Goal: Communication & Community: Share content

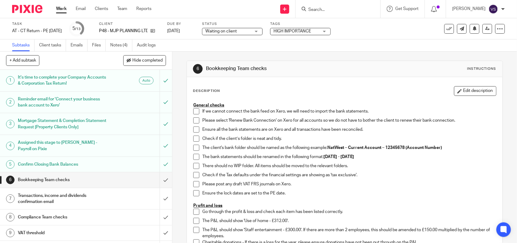
click at [341, 7] on input "Search" at bounding box center [335, 9] width 55 height 5
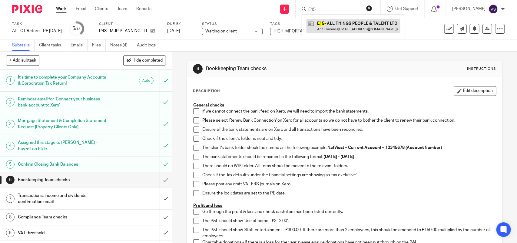
type input "E15"
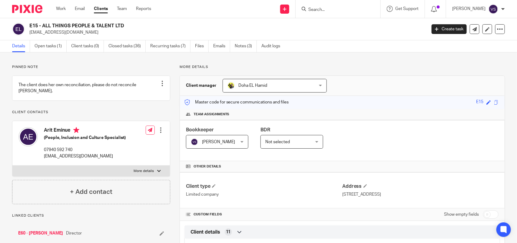
drag, startPoint x: 42, startPoint y: 25, endPoint x: 130, endPoint y: 25, distance: 87.3
click at [130, 25] on h2 "E15 - ALL THINGS PEOPLE & TALENT LTD" at bounding box center [186, 26] width 315 height 6
copy h2 "ALL THINGS PEOPLE & TALENT LTD"
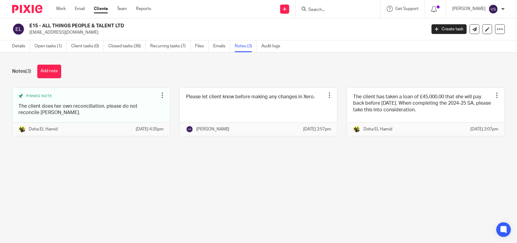
click at [333, 8] on input "Search" at bounding box center [335, 9] width 55 height 5
paste input "IAM & LUIS ELECTRICAL SERVICES LIMITED"
type input "IAM & LUIS ELECTRICAL SERVICES LIMITED"
click at [371, 9] on button "reset" at bounding box center [370, 8] width 6 height 6
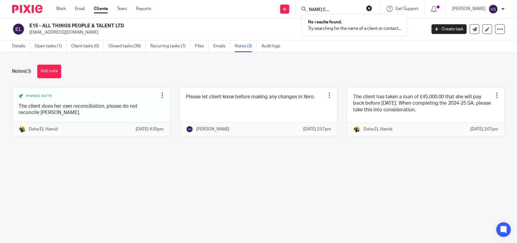
scroll to position [0, 0]
click at [333, 11] on input "Search" at bounding box center [335, 9] width 55 height 5
paste input "LIAM & LUIS ELECTRICAL SERVICES LIMITED"
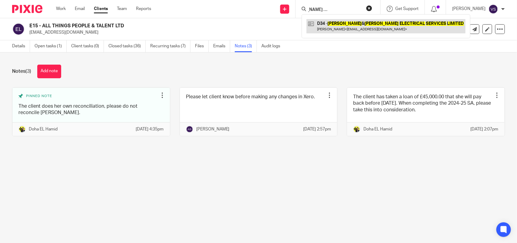
type input "LIAM & LUIS ELECTRICAL SERVICES LIMITED"
click at [361, 31] on link at bounding box center [386, 26] width 159 height 14
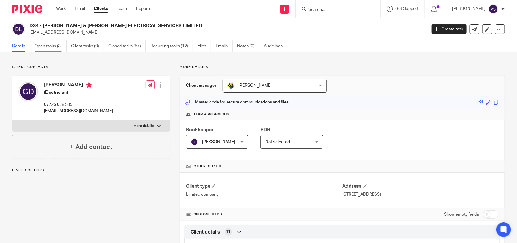
click at [52, 48] on link "Open tasks (3)" at bounding box center [51, 46] width 32 height 12
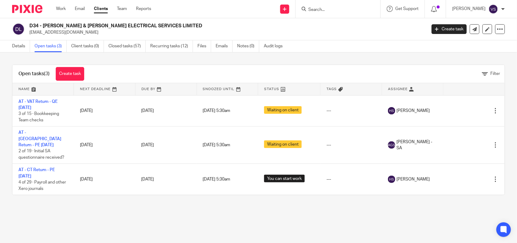
click at [343, 11] on input "Search" at bounding box center [335, 9] width 55 height 5
paste input "DAYMER LEGAL LIMITED"
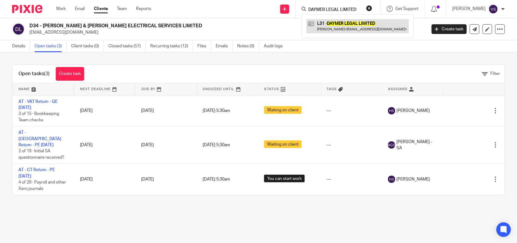
type input "DAYMER LEGAL LIMITED"
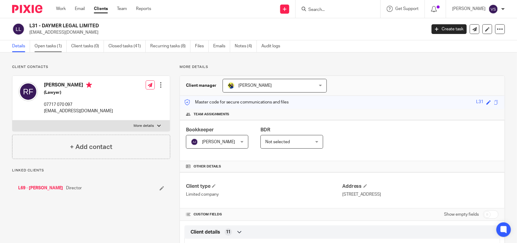
click at [49, 47] on link "Open tasks (1)" at bounding box center [51, 46] width 32 height 12
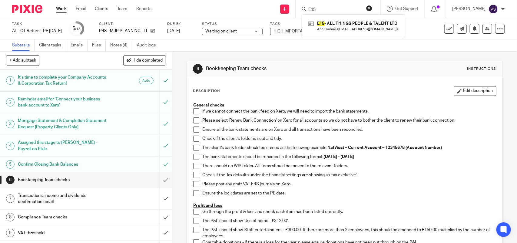
click at [193, 108] on p "General checks" at bounding box center [344, 105] width 303 height 6
click at [193, 111] on span at bounding box center [196, 111] width 6 height 6
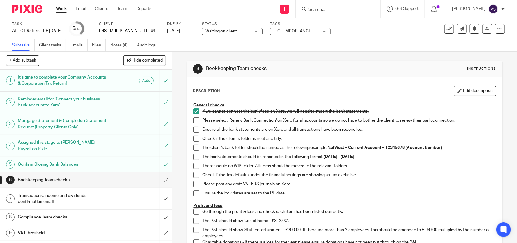
click at [193, 120] on span at bounding box center [196, 120] width 6 height 6
click at [193, 128] on span at bounding box center [196, 129] width 6 height 6
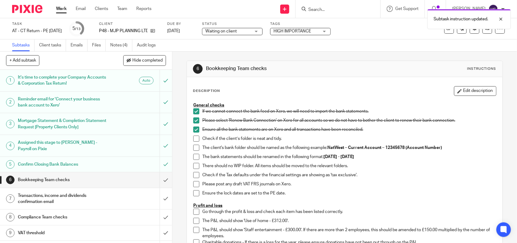
click at [194, 134] on li "Ensure all the bank statements are on Xero and all transactions have been recon…" at bounding box center [344, 130] width 303 height 9
click at [194, 139] on span at bounding box center [196, 139] width 6 height 6
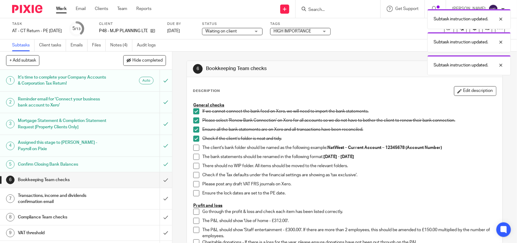
click at [194, 146] on span at bounding box center [196, 148] width 6 height 6
click at [195, 157] on span at bounding box center [196, 157] width 6 height 6
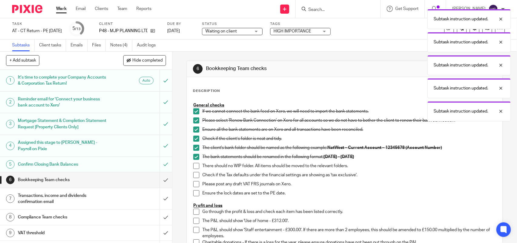
click at [194, 166] on span at bounding box center [196, 166] width 6 height 6
click at [194, 174] on span at bounding box center [196, 175] width 6 height 6
click at [194, 186] on span at bounding box center [196, 184] width 6 height 6
click at [194, 194] on span at bounding box center [196, 193] width 6 height 6
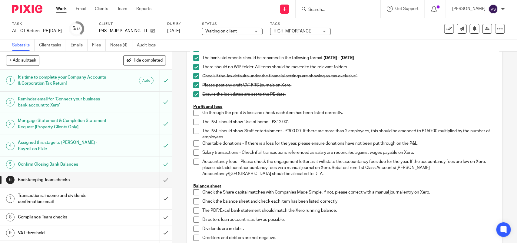
scroll to position [114, 0]
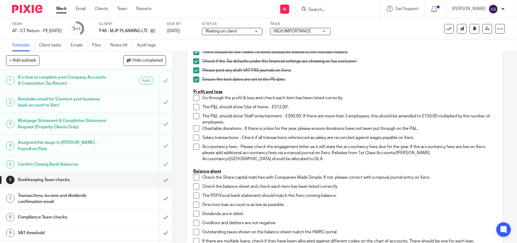
click at [123, 5] on div "Work Email Clients Team Reports Work Email Clients Team Reports Settings" at bounding box center [105, 9] width 111 height 18
click at [123, 6] on link "Team" at bounding box center [122, 9] width 10 height 6
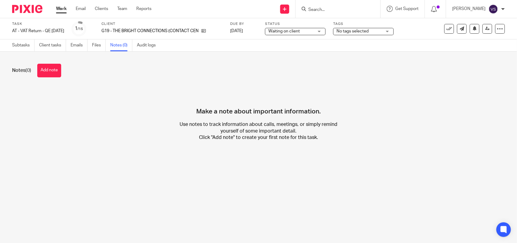
click at [336, 6] on form at bounding box center [340, 9] width 65 height 8
click at [328, 8] on input "Search" at bounding box center [335, 9] width 55 height 5
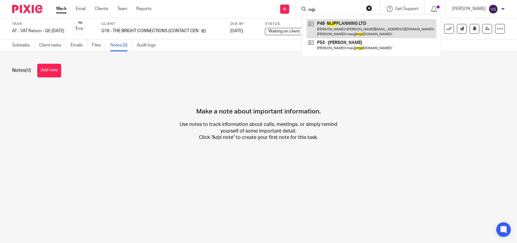
type input "mjp"
click at [354, 23] on link at bounding box center [372, 28] width 130 height 19
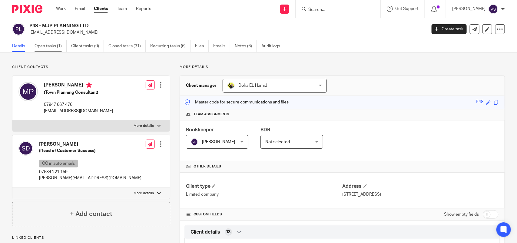
click at [51, 49] on link "Open tasks (1)" at bounding box center [51, 46] width 32 height 12
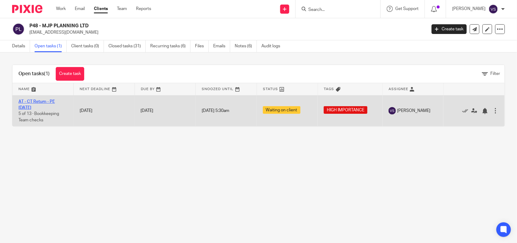
click at [45, 102] on link "AT - CT Return - PE [DATE]" at bounding box center [36, 104] width 36 height 10
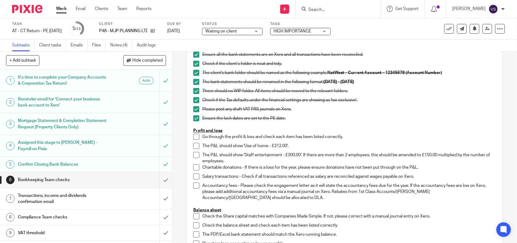
scroll to position [76, 0]
click at [196, 135] on span at bounding box center [196, 136] width 6 height 6
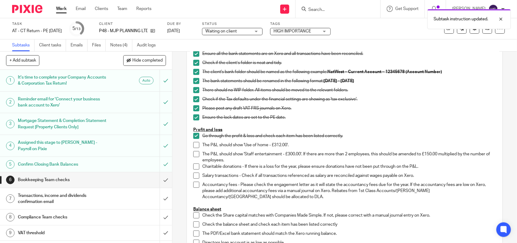
click at [195, 144] on span at bounding box center [196, 145] width 6 height 6
click at [193, 153] on span at bounding box center [196, 154] width 6 height 6
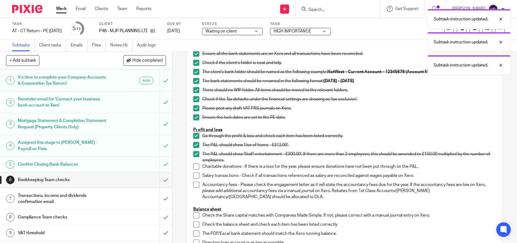
click at [195, 165] on span at bounding box center [196, 166] width 6 height 6
click at [193, 178] on span at bounding box center [196, 175] width 6 height 6
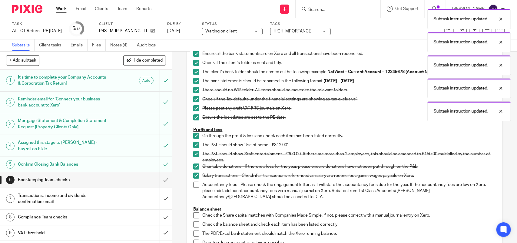
click at [193, 187] on span at bounding box center [196, 185] width 6 height 6
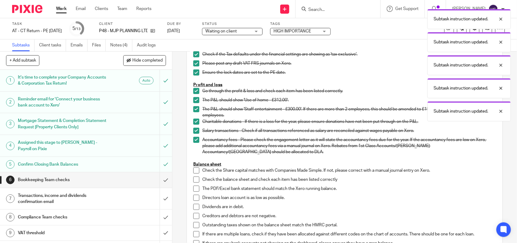
scroll to position [189, 0]
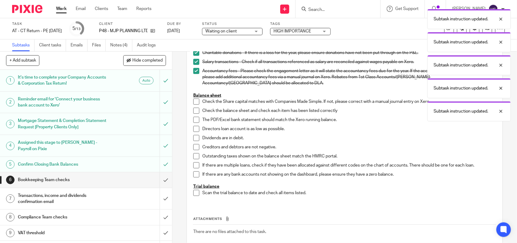
click at [196, 102] on span at bounding box center [196, 102] width 6 height 6
click at [195, 109] on span at bounding box center [196, 111] width 6 height 6
click at [195, 123] on span at bounding box center [196, 120] width 6 height 6
click at [195, 132] on li "Directors loan account is as low as possible." at bounding box center [344, 130] width 303 height 9
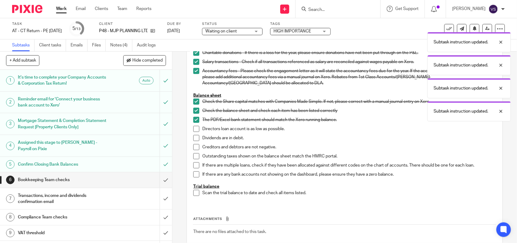
click at [193, 126] on span at bounding box center [196, 129] width 6 height 6
click at [193, 138] on span at bounding box center [196, 138] width 6 height 6
click at [193, 147] on span at bounding box center [196, 147] width 6 height 6
click at [193, 153] on span at bounding box center [196, 156] width 6 height 6
click at [195, 162] on span at bounding box center [196, 165] width 6 height 6
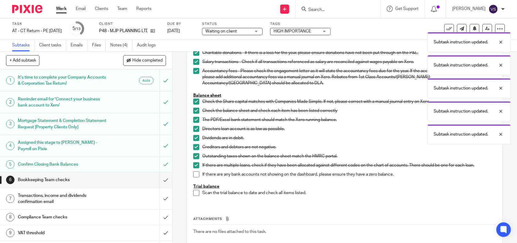
click at [195, 174] on span at bounding box center [196, 174] width 6 height 6
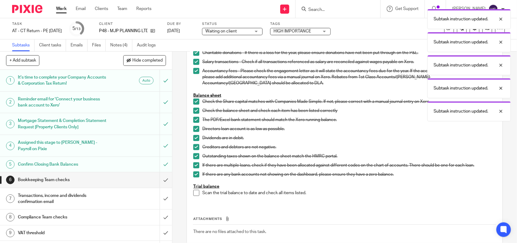
click at [196, 192] on span at bounding box center [196, 193] width 6 height 6
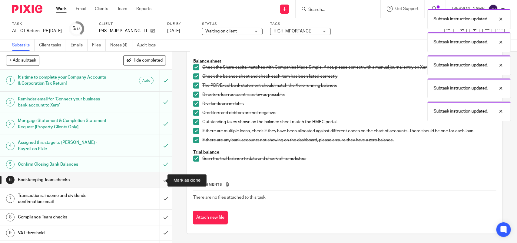
click at [158, 179] on input "submit" at bounding box center [86, 179] width 172 height 15
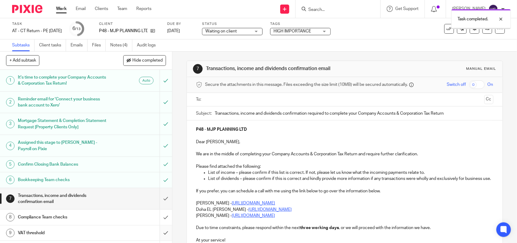
scroll to position [76, 0]
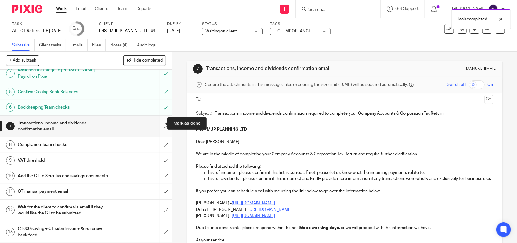
click at [156, 119] on input "submit" at bounding box center [86, 127] width 172 height 22
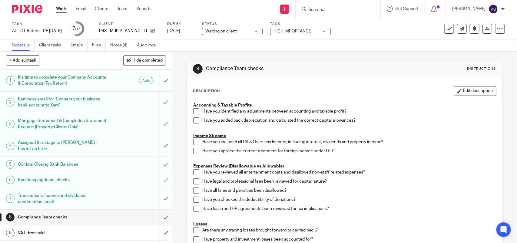
click at [249, 31] on span "Waiting on client" at bounding box center [228, 31] width 45 height 6
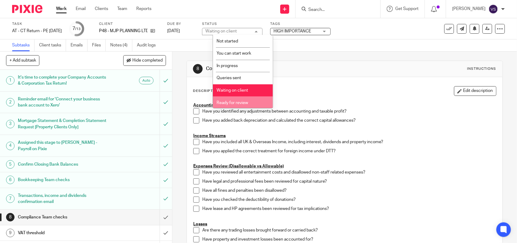
click at [245, 99] on li "Ready for review" at bounding box center [243, 102] width 60 height 12
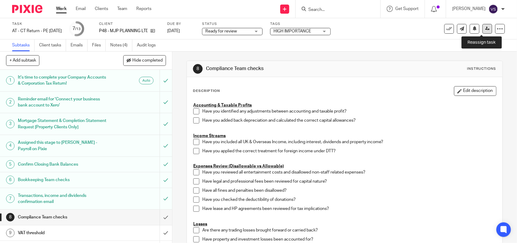
click at [486, 29] on icon at bounding box center [488, 28] width 5 height 5
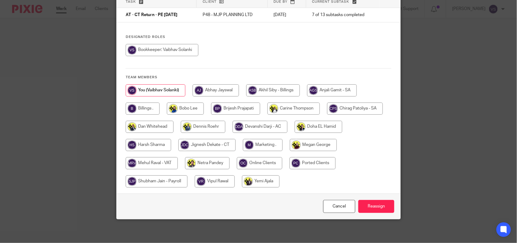
scroll to position [49, 0]
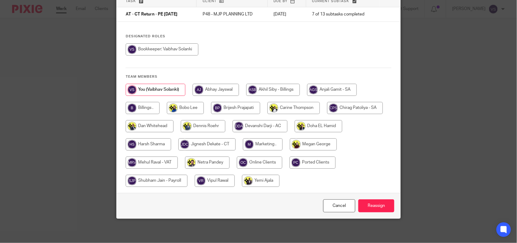
click at [217, 143] on input "radio" at bounding box center [207, 144] width 57 height 12
radio input "true"
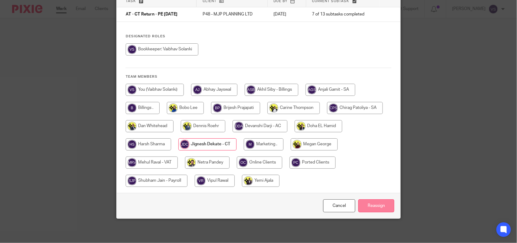
click at [386, 199] on input "Reassign" at bounding box center [377, 205] width 36 height 13
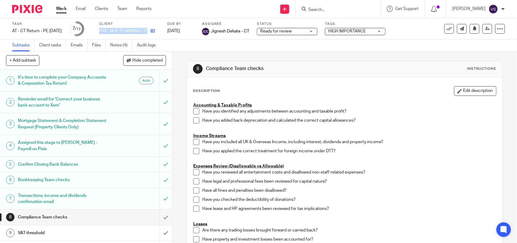
drag, startPoint x: 110, startPoint y: 31, endPoint x: 161, endPoint y: 31, distance: 50.9
click at [160, 31] on div "P48 - MJP PLANNING LTD" at bounding box center [129, 31] width 61 height 6
copy div "P48 - MJP PLANNING LTD"
click at [123, 8] on link "Team" at bounding box center [122, 9] width 10 height 6
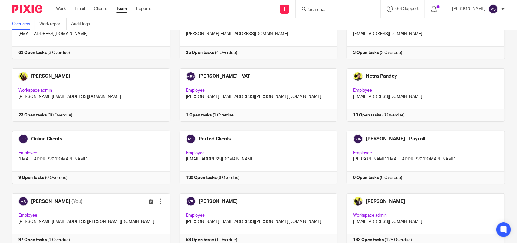
scroll to position [336, 0]
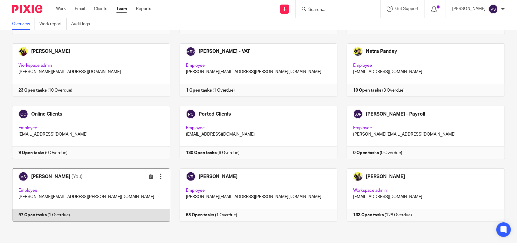
click at [81, 186] on link at bounding box center [87, 194] width 168 height 53
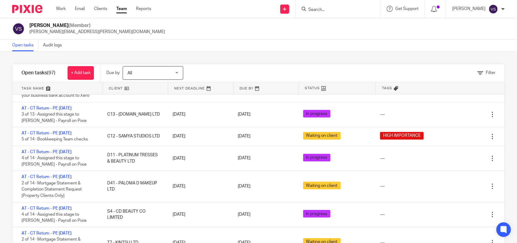
scroll to position [1941, 0]
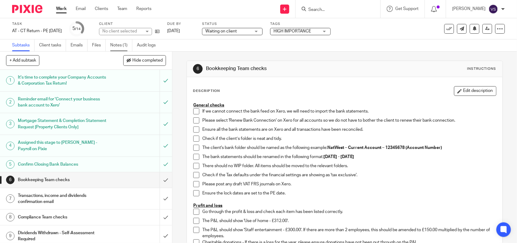
click at [119, 45] on link "Notes (1)" at bounding box center [121, 45] width 22 height 12
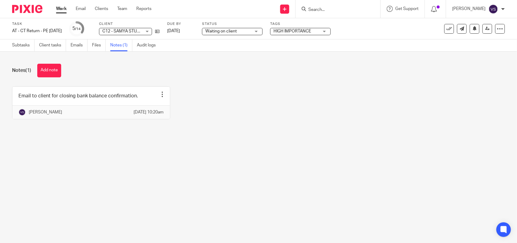
click at [267, 150] on main "Task AT - CT Return - PE 31-07-2025 Save AT - CT Return - PE 31-07-2025 5 /14 C…" at bounding box center [258, 121] width 517 height 243
click at [332, 11] on input "Search" at bounding box center [335, 9] width 55 height 5
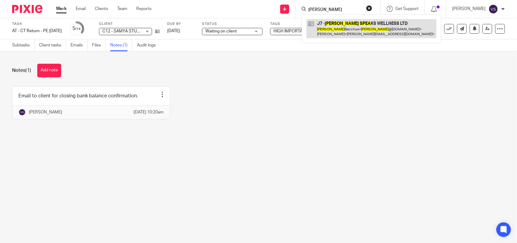
type input "GAVIN SPEA"
click at [358, 22] on link at bounding box center [372, 28] width 130 height 19
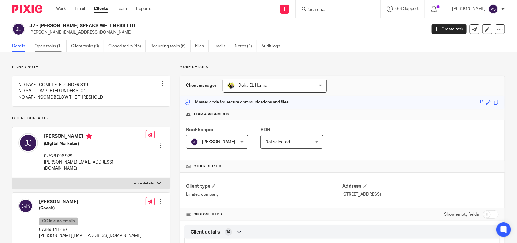
click at [55, 48] on link "Open tasks (1)" at bounding box center [51, 46] width 32 height 12
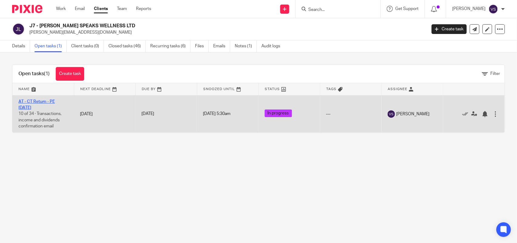
click at [52, 101] on link "AT - CT Return - PE [DATE]" at bounding box center [36, 104] width 36 height 10
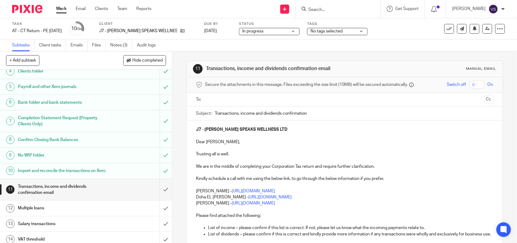
scroll to position [76, 0]
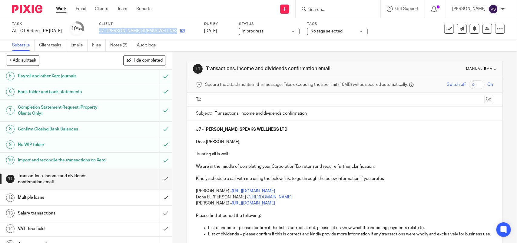
drag, startPoint x: 108, startPoint y: 31, endPoint x: 154, endPoint y: 5, distance: 52.3
click at [171, 29] on div "Task AT - CT Return - PE 31-12-2024 Save AT - CT Return - PE 31-12-2024 10 /34 …" at bounding box center [217, 29] width 411 height 15
copy div "J7 - GAVIN SPEAKS WELLNESS LTD"
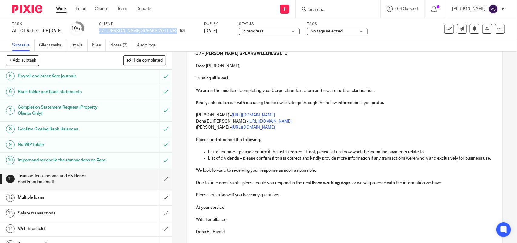
click at [64, 88] on h1 "Bank folder and bank statements" at bounding box center [63, 91] width 91 height 9
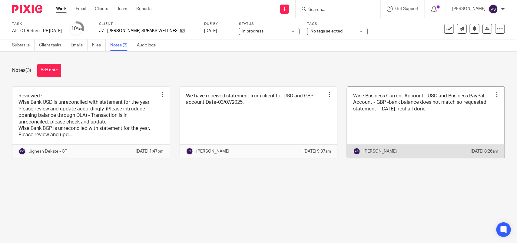
click at [428, 123] on link at bounding box center [426, 122] width 158 height 71
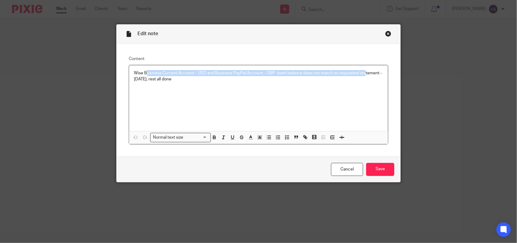
drag, startPoint x: 144, startPoint y: 73, endPoint x: 364, endPoint y: 71, distance: 220.1
click at [364, 71] on p "Wise Business Current Account - USD and Business PayPal Account - GBP -bank bal…" at bounding box center [258, 76] width 249 height 12
drag, startPoint x: 181, startPoint y: 80, endPoint x: 167, endPoint y: 75, distance: 15.3
click at [167, 75] on p "Wise Business Current Account - USD and Business PayPal Account - GBP -bank bal…" at bounding box center [258, 76] width 249 height 12
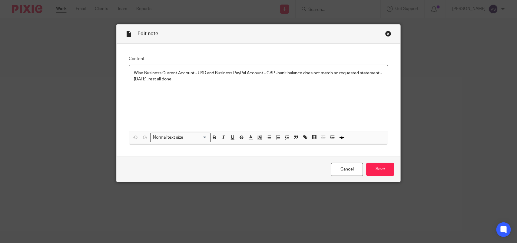
click at [186, 85] on div "Wise Business Current Account - USD and Business PayPal Account - GBP -bank bal…" at bounding box center [258, 98] width 259 height 66
click at [388, 34] on div "Close this dialog window" at bounding box center [389, 34] width 6 height 6
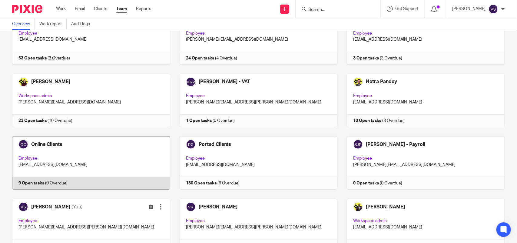
scroll to position [336, 0]
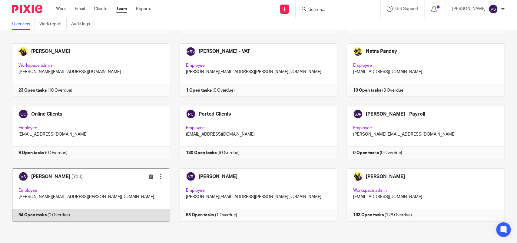
click at [90, 187] on link at bounding box center [87, 194] width 168 height 53
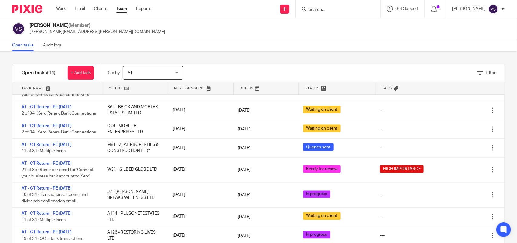
scroll to position [531, 0]
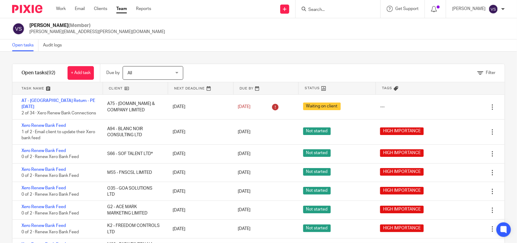
click at [224, 40] on div "Open tasks Audit logs" at bounding box center [258, 45] width 517 height 12
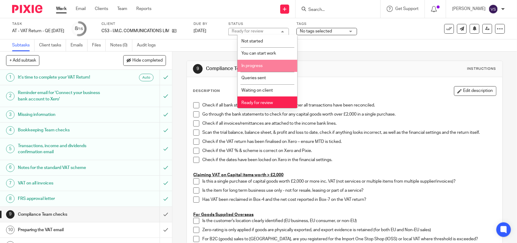
click at [283, 69] on li "In progress" at bounding box center [268, 66] width 60 height 12
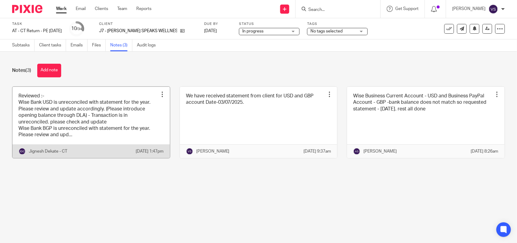
click at [101, 112] on link at bounding box center [91, 122] width 158 height 71
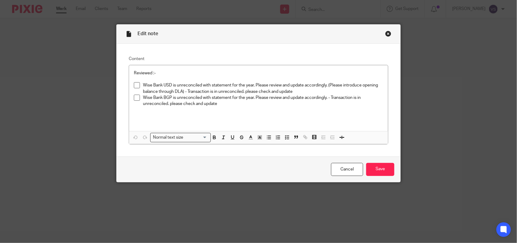
click at [392, 40] on div "Edit note" at bounding box center [259, 34] width 284 height 19
click at [386, 35] on div "Close this dialog window" at bounding box center [389, 34] width 6 height 6
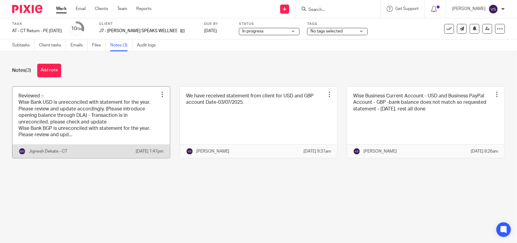
click at [89, 118] on link at bounding box center [91, 122] width 158 height 71
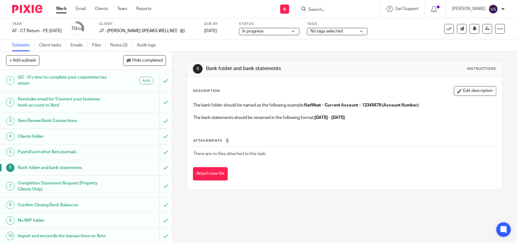
click at [110, 120] on div "Xero Renew Bank Connections" at bounding box center [86, 120] width 136 height 9
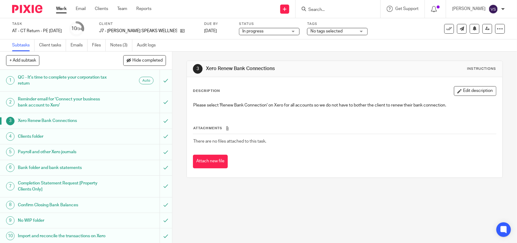
click at [86, 181] on h1 "Completion Statement Request [Property Clients Only]" at bounding box center [63, 186] width 91 height 15
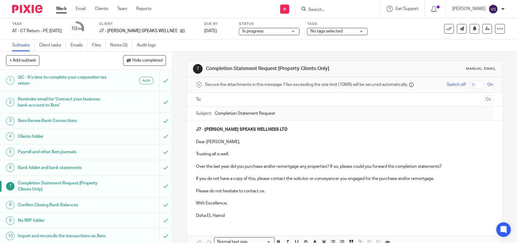
click at [79, 204] on h1 "Confirm Closing Bank Balances" at bounding box center [63, 204] width 91 height 9
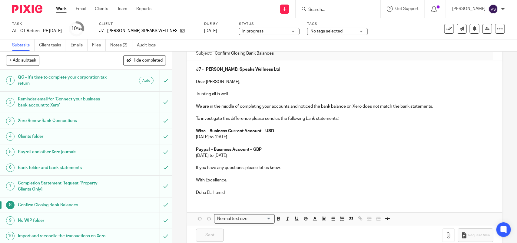
scroll to position [72, 0]
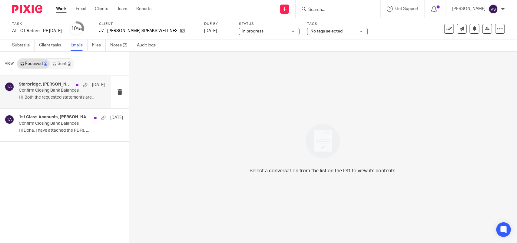
click at [61, 92] on p "Confirm Closing Bank Balances" at bounding box center [53, 90] width 69 height 5
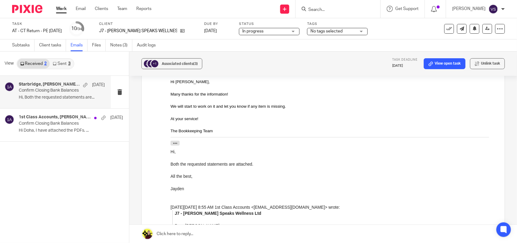
scroll to position [114, 0]
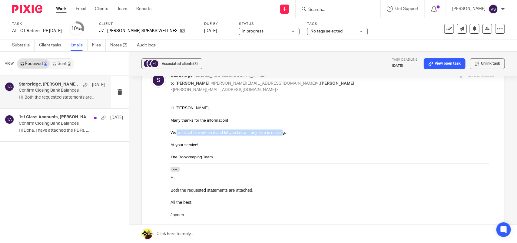
drag, startPoint x: 176, startPoint y: 133, endPoint x: 283, endPoint y: 133, distance: 107.0
click at [283, 133] on div "We will start to work on it and let you know if any item is missing." at bounding box center [332, 132] width 325 height 6
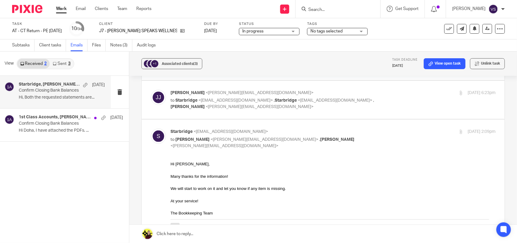
scroll to position [0, 0]
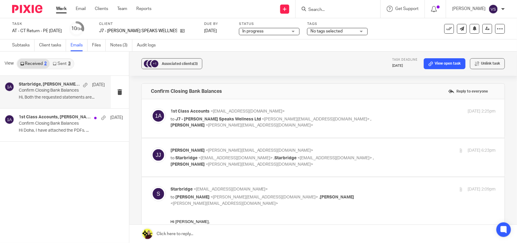
click at [205, 162] on span "[PERSON_NAME]" at bounding box center [188, 164] width 34 height 4
checkbox input "true"
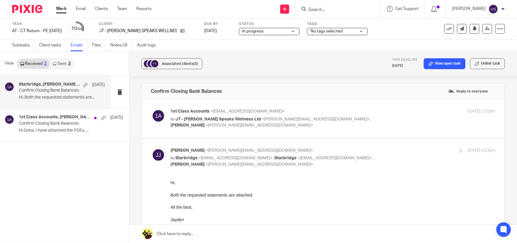
click at [205, 123] on span "[PERSON_NAME]" at bounding box center [188, 125] width 34 height 4
checkbox input "true"
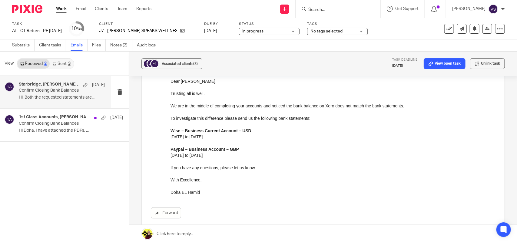
scroll to position [76, 0]
click at [58, 122] on p "Confirm Closing Bank Balances" at bounding box center [53, 123] width 69 height 5
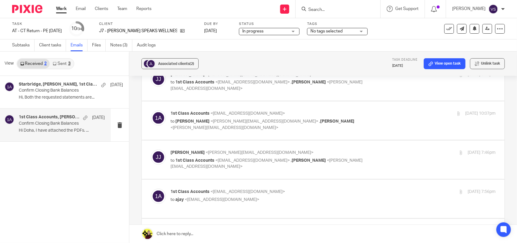
scroll to position [0, 0]
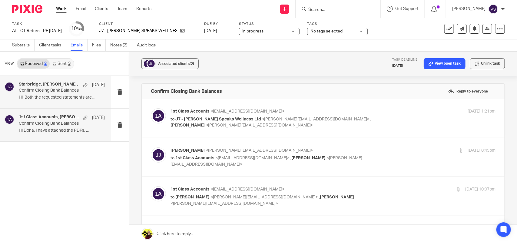
click at [54, 94] on div "Starbridge, Jayden Johnson, 1st Class Accounts 3 Jul Confirm Closing Bank Balan…" at bounding box center [62, 92] width 86 height 20
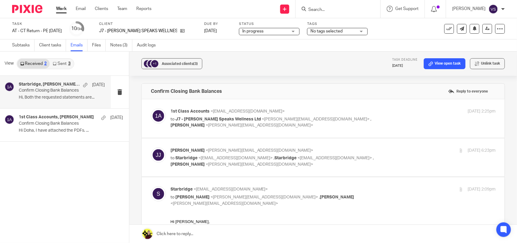
click at [323, 108] on div "1st Class Accounts <info@1stclassaccounts.co.uk> to J7 - Gavin Speaks Wellness …" at bounding box center [323, 118] width 363 height 39
click at [362, 105] on label at bounding box center [323, 118] width 363 height 39
click at [151, 108] on input "checkbox" at bounding box center [151, 108] width 0 height 0
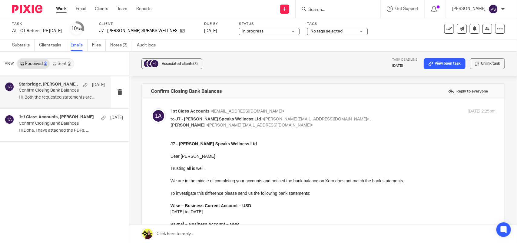
click at [363, 105] on label at bounding box center [323, 200] width 363 height 203
click at [151, 108] on input "checkbox" at bounding box center [151, 108] width 0 height 0
checkbox input "false"
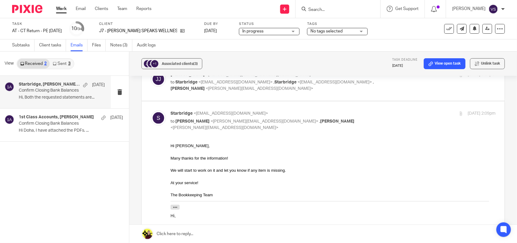
scroll to position [38, 0]
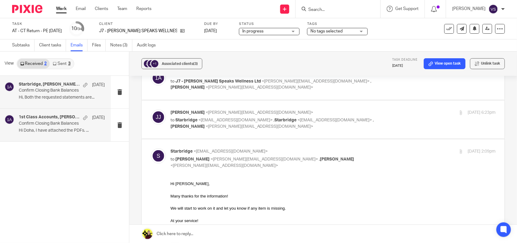
click at [53, 129] on p "Hi Doha, I have attached the PDFs. ..." at bounding box center [62, 130] width 86 height 5
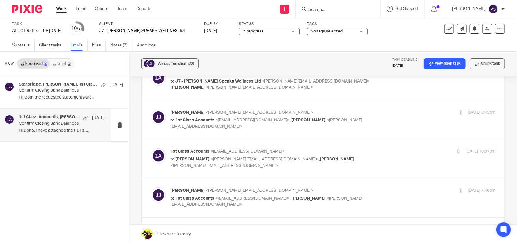
scroll to position [0, 0]
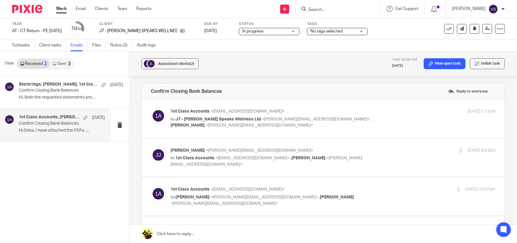
click at [205, 123] on span "[PERSON_NAME]" at bounding box center [188, 125] width 34 height 4
checkbox input "true"
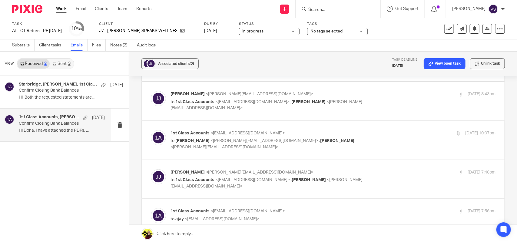
scroll to position [265, 0]
click at [369, 104] on p "to 1st Class Accounts <info@1stclassaccounts.co.uk> , Gavin Bacchus <gavin@cont…" at bounding box center [279, 104] width 217 height 12
checkbox input "true"
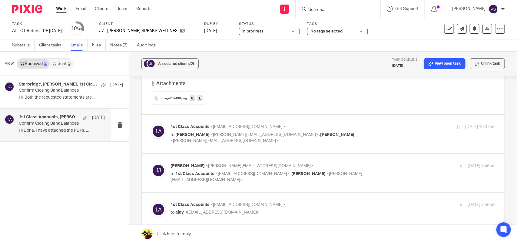
scroll to position [417, 0]
click at [352, 118] on label at bounding box center [323, 133] width 363 height 39
click at [151, 123] on input "checkbox" at bounding box center [151, 123] width 0 height 0
checkbox input "true"
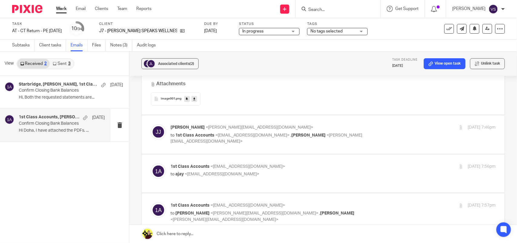
scroll to position [720, 0]
click at [358, 120] on label at bounding box center [323, 133] width 363 height 39
click at [151, 123] on input "checkbox" at bounding box center [151, 123] width 0 height 0
checkbox input "true"
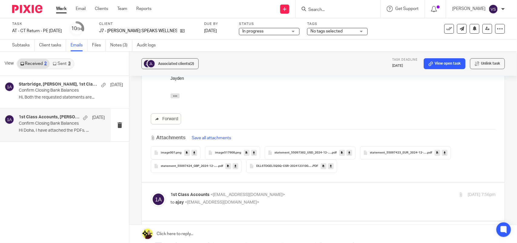
scroll to position [872, 0]
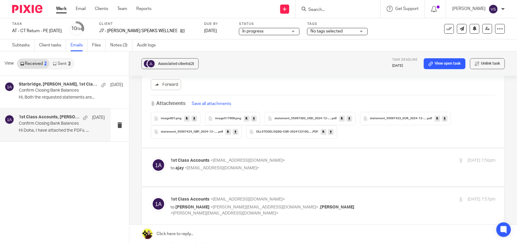
click at [233, 129] on link at bounding box center [236, 132] width 6 height 6
click at [349, 116] on icon at bounding box center [350, 118] width 2 height 5
click at [446, 116] on link at bounding box center [445, 119] width 6 height 6
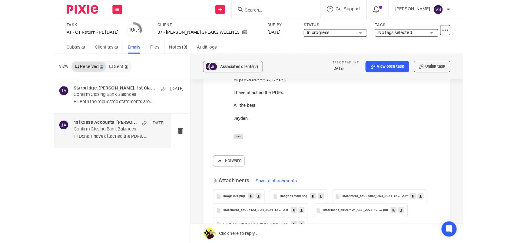
scroll to position [834, 0]
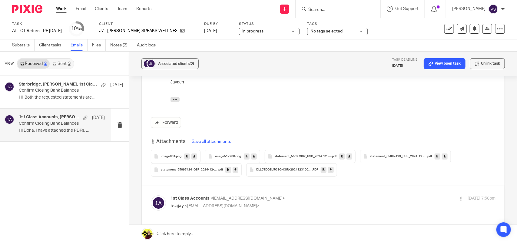
click at [330, 167] on icon at bounding box center [331, 169] width 2 height 5
click at [328, 85] on div "Hi Doha, I have attached the PDFs. All the best, Jayden" at bounding box center [332, 66] width 325 height 49
click at [56, 97] on p "Hi, Both the requested statements are..." at bounding box center [62, 97] width 86 height 5
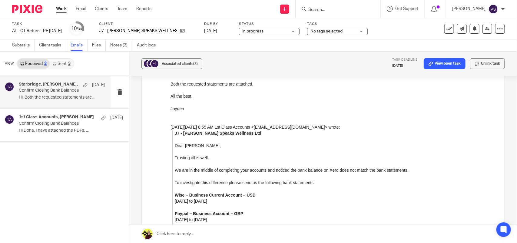
scroll to position [0, 0]
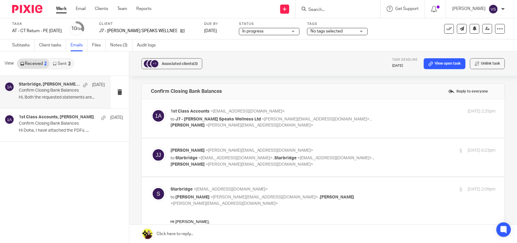
click at [343, 122] on p "to J7 - Gavin Speaks Wellness Ltd <jayden@contactjayden.com> , Gavin Bacchus <g…" at bounding box center [279, 122] width 217 height 12
checkbox input "true"
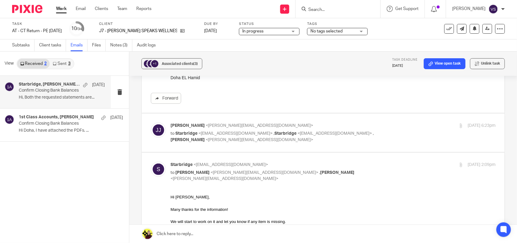
click at [205, 138] on span "[PERSON_NAME]" at bounding box center [188, 140] width 34 height 4
checkbox input "true"
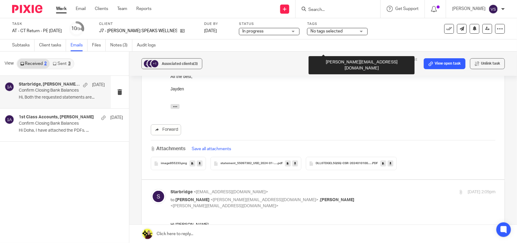
scroll to position [303, 0]
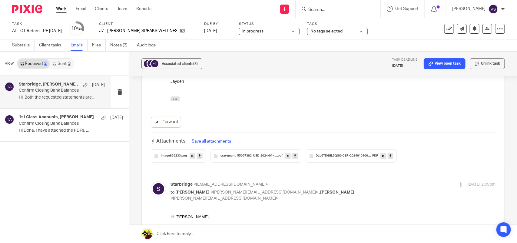
click at [294, 156] on icon at bounding box center [295, 156] width 2 height 5
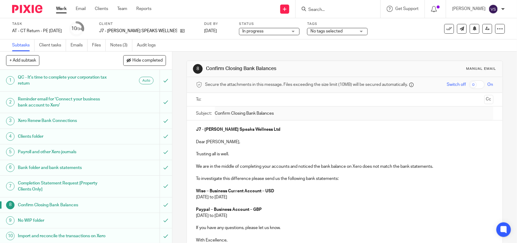
scroll to position [72, 0]
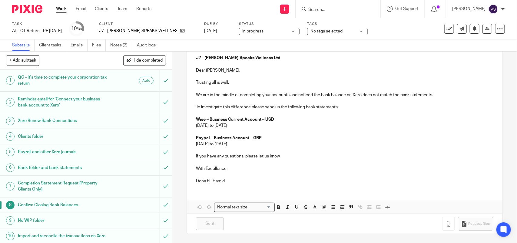
click at [324, 6] on form at bounding box center [340, 9] width 65 height 8
click at [331, 10] on input "Search" at bounding box center [335, 9] width 55 height 5
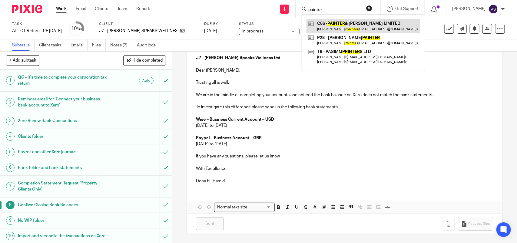
type input "painter"
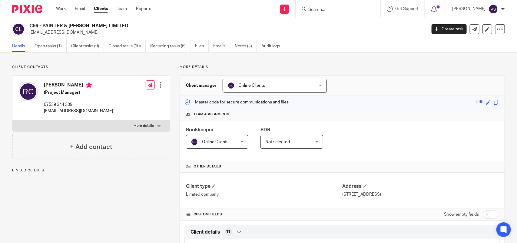
drag, startPoint x: 42, startPoint y: 26, endPoint x: 106, endPoint y: 25, distance: 64.6
click at [106, 25] on h2 "C66 - PAINTER & ELLIS LIMITED" at bounding box center [186, 26] width 315 height 6
copy h2 "PAINTER & ELLIS LIMITED"
click at [326, 8] on input "Search" at bounding box center [335, 9] width 55 height 5
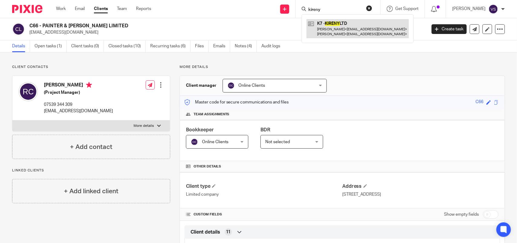
type input "kireny"
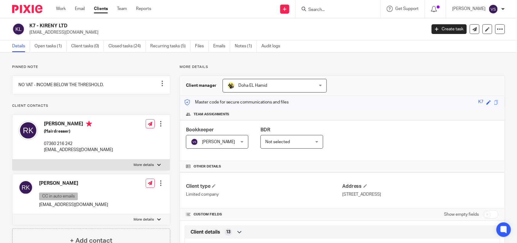
drag, startPoint x: 0, startPoint y: 0, endPoint x: 36, endPoint y: 46, distance: 58.6
click at [75, 27] on h2 "K7 - KIRENY LTD" at bounding box center [186, 26] width 315 height 6
copy h2 "KIRENY LTD"
click at [331, 11] on input "Search" at bounding box center [335, 9] width 55 height 5
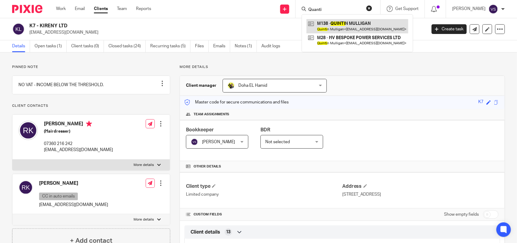
type input "Quanti"
drag, startPoint x: 337, startPoint y: 8, endPoint x: 293, endPoint y: 12, distance: 44.4
click at [293, 12] on div "Send new email Create task Add client Request signature Quanti M138 - QUINTI N …" at bounding box center [338, 9] width 357 height 18
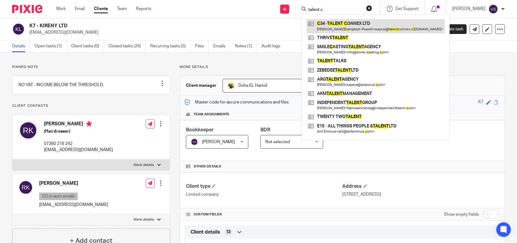
type input "talent c"
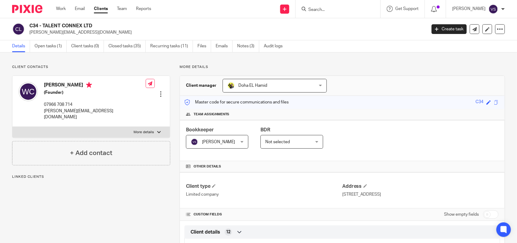
drag, startPoint x: 43, startPoint y: 24, endPoint x: 98, endPoint y: 24, distance: 55.2
click at [98, 24] on h2 "C34 - TALENT CONNEX LTD" at bounding box center [186, 26] width 315 height 6
copy h2 "TALENT CONNEX LTD"
click at [52, 45] on link "Open tasks (1)" at bounding box center [51, 46] width 32 height 12
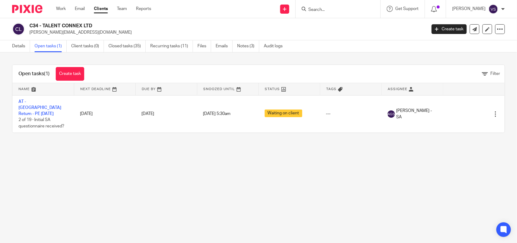
click at [179, 179] on main "C34 - TALENT CONNEX LTD [PERSON_NAME][EMAIL_ADDRESS][DOMAIN_NAME] Create task U…" at bounding box center [258, 121] width 517 height 243
click at [71, 175] on main "C34 - TALENT CONNEX LTD [PERSON_NAME][EMAIL_ADDRESS][DOMAIN_NAME] Create task U…" at bounding box center [258, 121] width 517 height 243
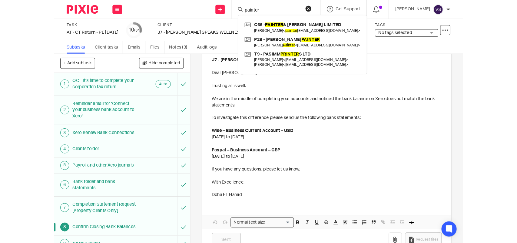
scroll to position [72, 0]
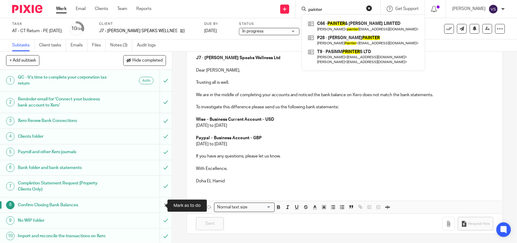
click at [158, 205] on input "submit" at bounding box center [86, 204] width 172 height 15
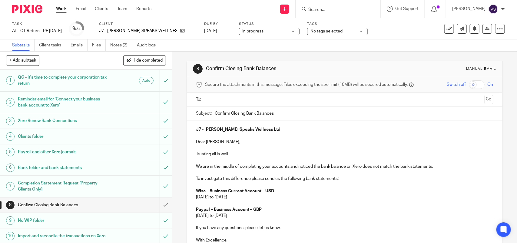
click at [281, 114] on input "Confirm Closing Bank Balances" at bounding box center [354, 113] width 279 height 14
drag, startPoint x: 282, startPoint y: 114, endPoint x: 214, endPoint y: 114, distance: 68.2
click at [215, 114] on input "Confirm Closing Bank Balances" at bounding box center [354, 113] width 279 height 14
type input "Bank statement required"
click at [262, 128] on p "J7 - [PERSON_NAME] Speaks Wellness Ltd" at bounding box center [344, 129] width 297 height 6
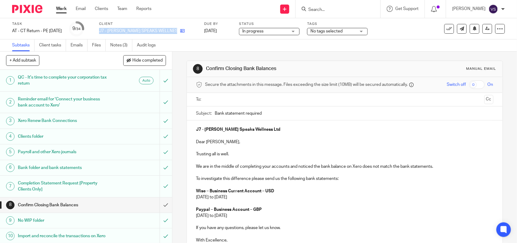
drag, startPoint x: 110, startPoint y: 29, endPoint x: 175, endPoint y: 32, distance: 64.9
click at [173, 32] on div "J7 - [PERSON_NAME] SPEAKS WELLNESS LTD" at bounding box center [148, 31] width 98 height 6
copy div "J7 - [PERSON_NAME] SPEAKS WELLNESS LTD"
click at [235, 102] on input "text" at bounding box center [344, 99] width 275 height 7
paste input "[PERSON_NAME][EMAIL_ADDRESS][DOMAIN_NAME]"
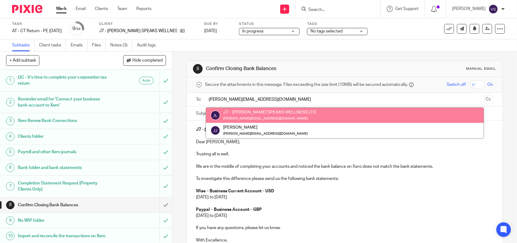
type input "[PERSON_NAME][EMAIL_ADDRESS][DOMAIN_NAME]"
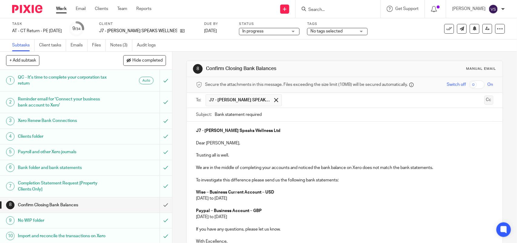
click at [485, 99] on button "Cc" at bounding box center [489, 99] width 9 height 9
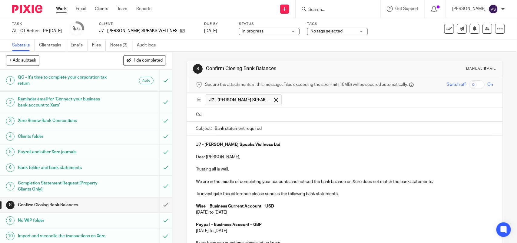
click at [221, 115] on input "text" at bounding box center [349, 114] width 284 height 7
paste input "[PERSON_NAME][EMAIL_ADDRESS][DOMAIN_NAME]"
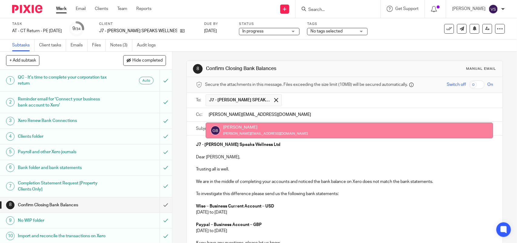
type input "[PERSON_NAME][EMAIL_ADDRESS][DOMAIN_NAME]"
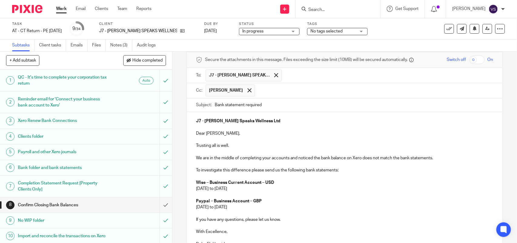
scroll to position [38, 0]
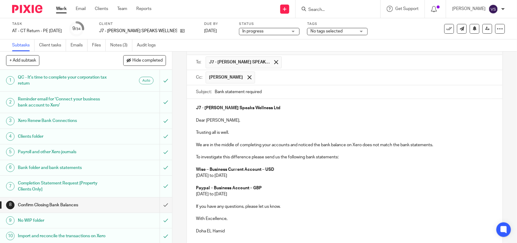
drag, startPoint x: 192, startPoint y: 187, endPoint x: 303, endPoint y: 198, distance: 111.5
click at [303, 198] on div "J7 - Gavin Speaks Wellness Ltd Dear Jayden, Trusting all is well. We are in the…" at bounding box center [345, 169] width 316 height 140
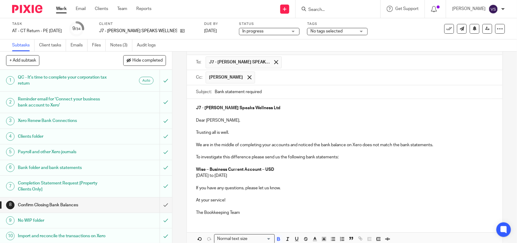
click at [273, 169] on p "Wise – Business Current Account – USD" at bounding box center [344, 169] width 297 height 6
click at [280, 176] on p "[DATE] to [DATE]" at bounding box center [344, 175] width 297 height 6
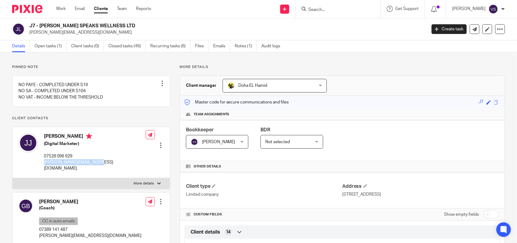
drag, startPoint x: 43, startPoint y: 168, endPoint x: 99, endPoint y: 171, distance: 55.6
click at [99, 171] on div "[PERSON_NAME] (Digital Marketer) 07528 096 929 [EMAIL_ADDRESS][DOMAIN_NAME] Edi…" at bounding box center [91, 152] width 158 height 51
copy p "jayden@contactjayden.com"
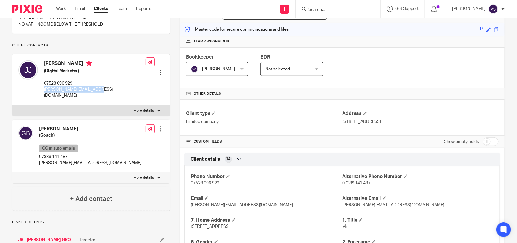
scroll to position [76, 0]
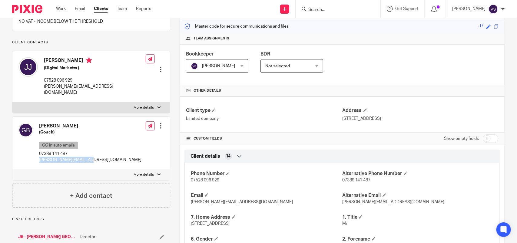
drag, startPoint x: 37, startPoint y: 160, endPoint x: 98, endPoint y: 160, distance: 60.6
click at [98, 160] on div "Gavin Bacchus (Coach) CC in auto emails 07389 141 487 gavin@contactgavin.com Ed…" at bounding box center [91, 143] width 158 height 53
copy p "gavin@contactgavin.com"
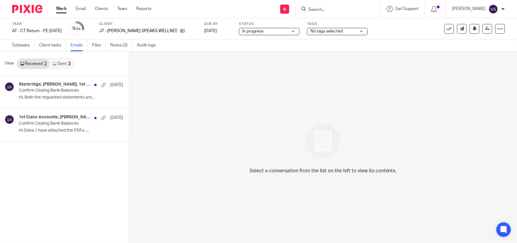
click at [65, 62] on link "Sent 3" at bounding box center [62, 64] width 24 height 10
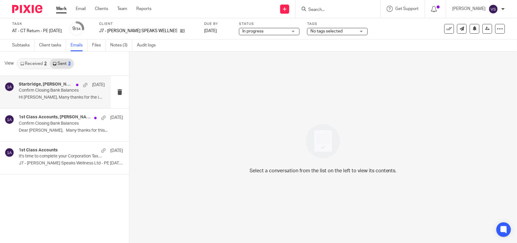
click at [50, 95] on p "Hi [PERSON_NAME], Many thanks for the information!..." at bounding box center [62, 97] width 86 height 5
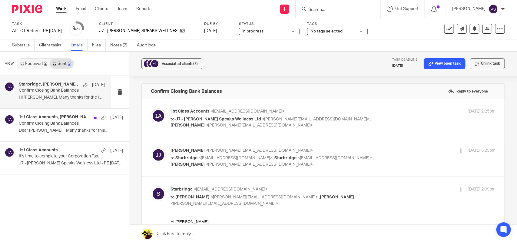
click at [292, 120] on span "<[PERSON_NAME][EMAIL_ADDRESS][DOMAIN_NAME]>" at bounding box center [316, 119] width 108 height 4
checkbox input "true"
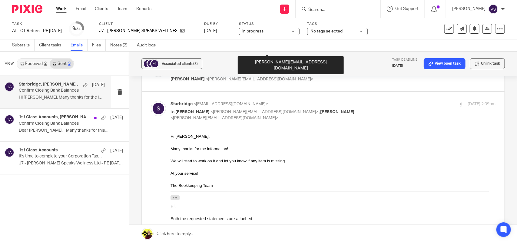
scroll to position [227, 0]
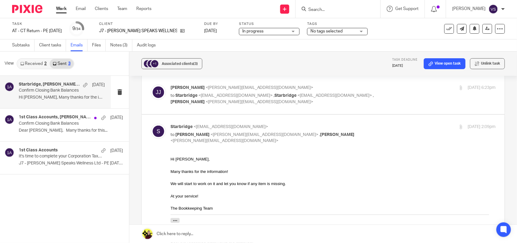
click at [370, 99] on p "to Starbridge <[EMAIL_ADDRESS][DOMAIN_NAME]> , Starbridge <[EMAIL_ADDRESS][DOMA…" at bounding box center [279, 98] width 217 height 12
checkbox input "true"
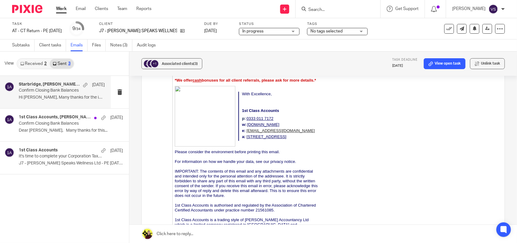
scroll to position [606, 0]
